Goal: Find specific page/section

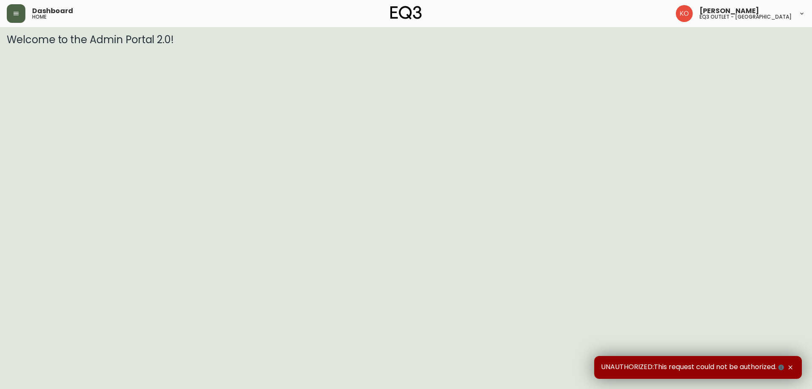
click at [13, 9] on button "button" at bounding box center [16, 13] width 19 height 19
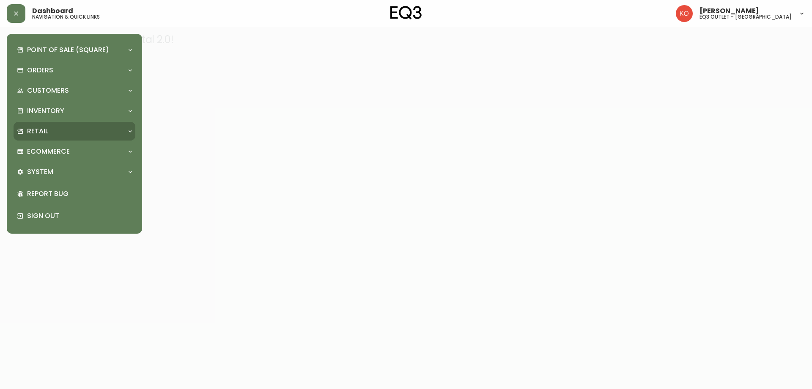
click at [46, 134] on p "Retail" at bounding box center [37, 130] width 21 height 9
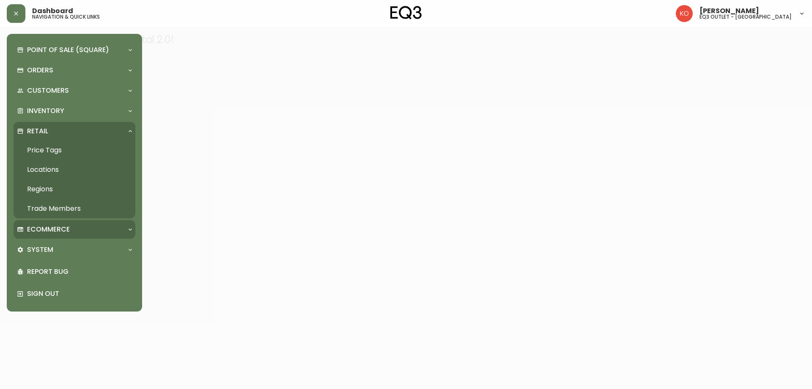
click at [65, 222] on div "Ecommerce" at bounding box center [75, 229] width 122 height 19
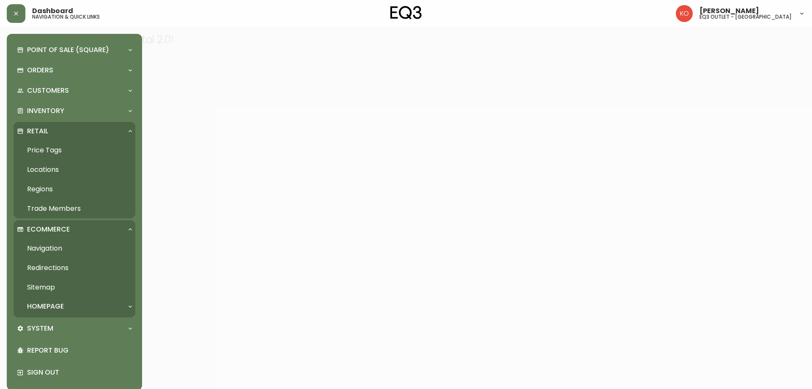
click at [65, 222] on div "Ecommerce" at bounding box center [75, 229] width 122 height 19
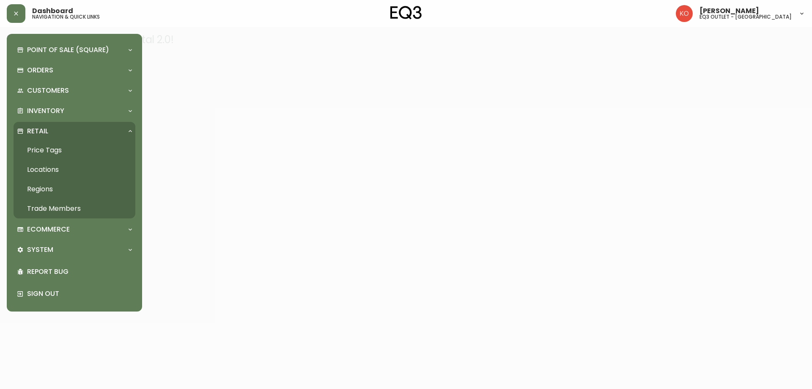
click at [49, 147] on link "Price Tags" at bounding box center [75, 149] width 122 height 19
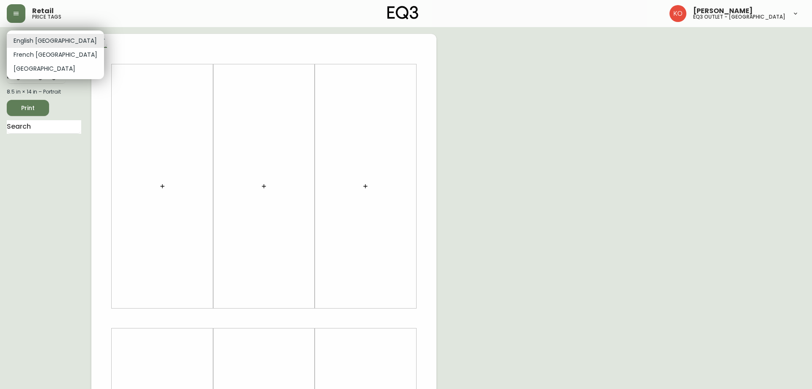
click at [43, 38] on body "Retail price tags [PERSON_NAME] eq3 outlet - [GEOGRAPHIC_DATA] English [GEOGRAP…" at bounding box center [406, 301] width 812 height 602
